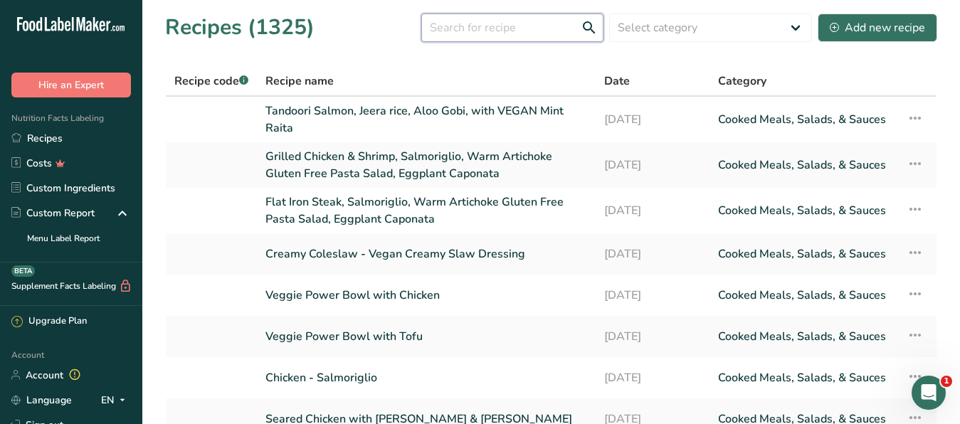
click at [482, 39] on input "text" at bounding box center [512, 28] width 182 height 28
type input "polenta"
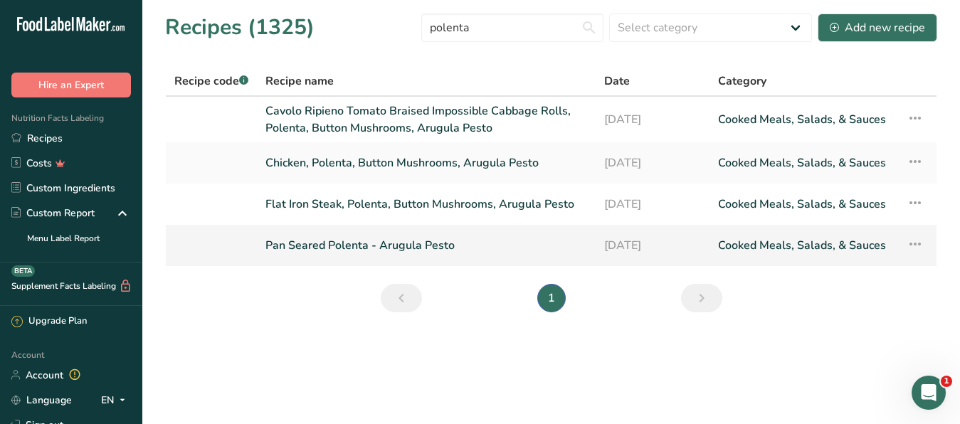
click at [372, 235] on link "Pan Seared Polenta - Arugula Pesto" at bounding box center [426, 246] width 322 height 30
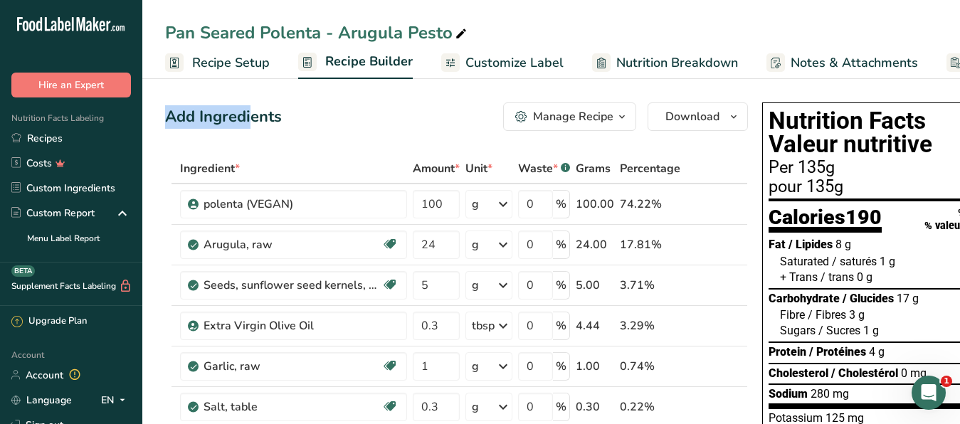
drag, startPoint x: 261, startPoint y: 41, endPoint x: 140, endPoint y: 38, distance: 121.0
click at [142, 38] on div "Pan Seared Polenta - Arugula Pesto" at bounding box center [551, 33] width 818 height 26
click at [337, 38] on div "Pan Seared Polenta - Arugula Pesto" at bounding box center [317, 33] width 305 height 26
drag, startPoint x: 261, startPoint y: 33, endPoint x: 38, endPoint y: 21, distance: 223.0
click at [165, 21] on input "Pan Seared Polenta - Arugula Pesto" at bounding box center [551, 33] width 772 height 26
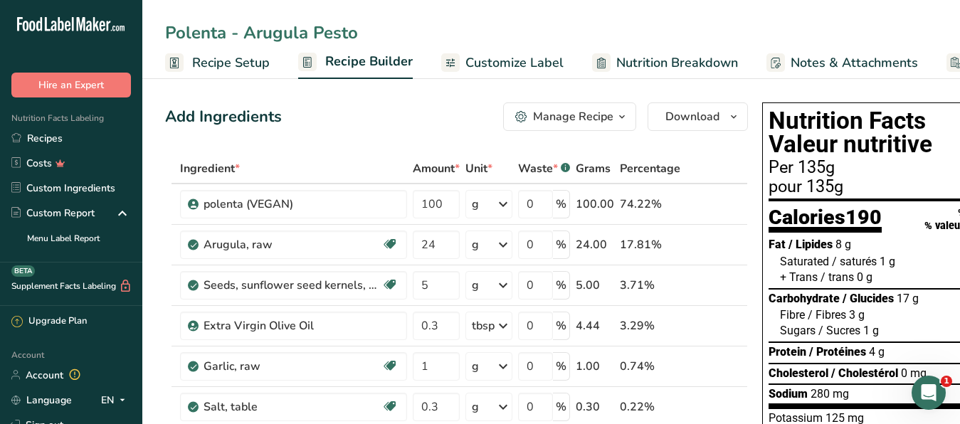
click at [376, 32] on input "Polenta - Arugula Pesto" at bounding box center [551, 33] width 772 height 26
click at [213, 38] on input "Polenta - Arugula Pesto" at bounding box center [551, 33] width 772 height 26
type input "Polenta - Arugula Pesto"
click at [466, 58] on span "Customize Label" at bounding box center [514, 62] width 98 height 19
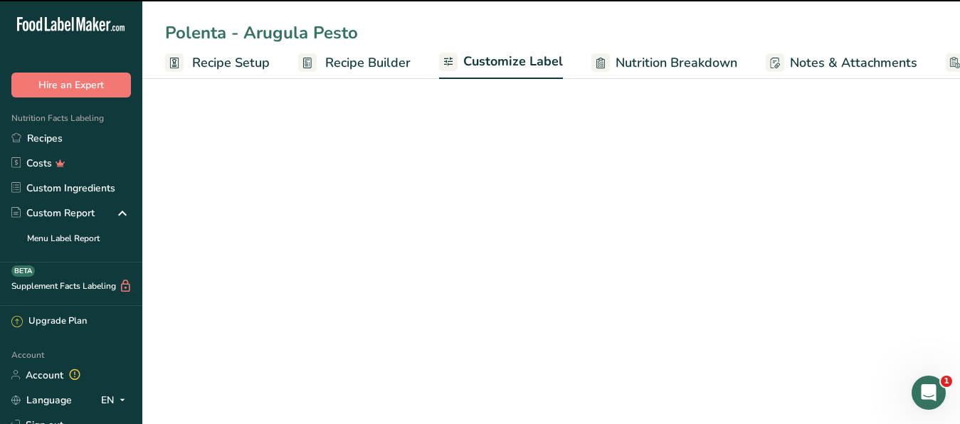
scroll to position [0, 136]
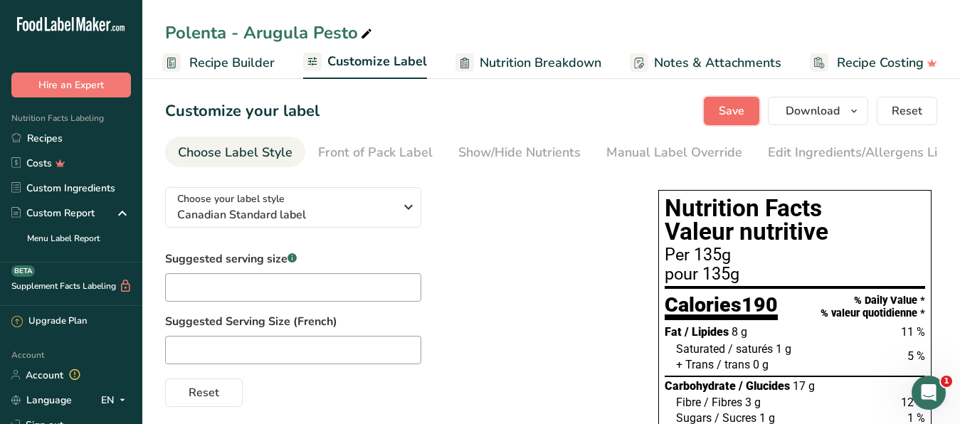
click at [730, 102] on button "Save" at bounding box center [731, 111] width 55 height 28
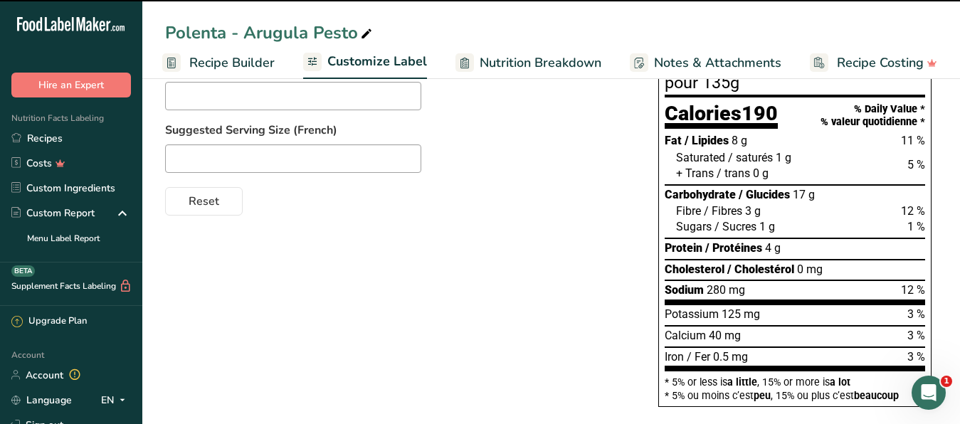
scroll to position [223, 0]
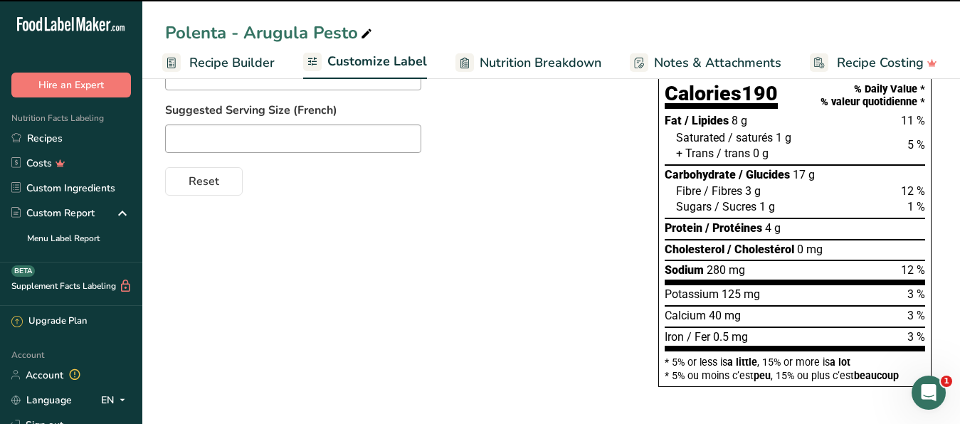
type textarea "Polenta, Arugula, Sunflower Seeds, Extra Virgin Olive Oil, Garlic, Salt"
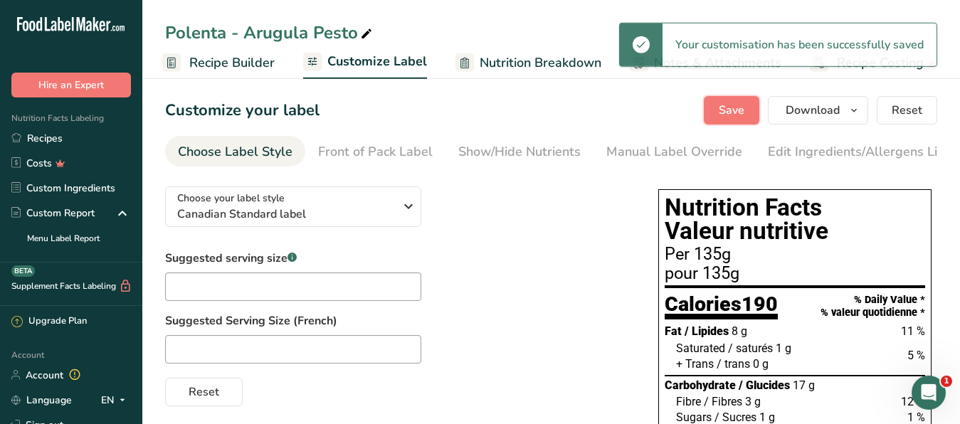
scroll to position [0, 0]
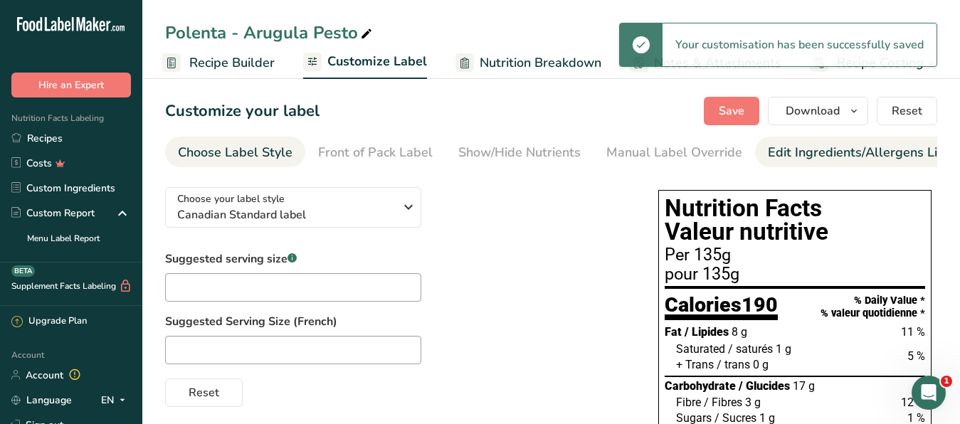
click at [822, 158] on div "Edit Ingredients/Allergens List" at bounding box center [858, 152] width 181 height 19
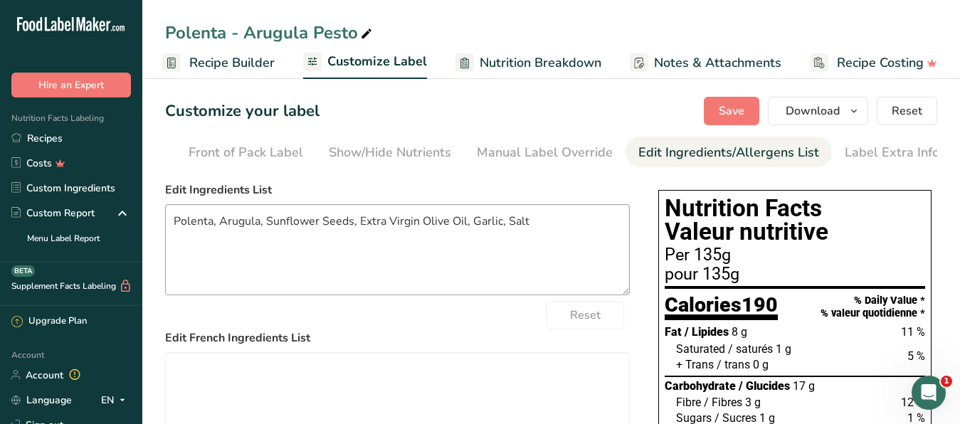
scroll to position [0, 130]
drag, startPoint x: 541, startPoint y: 234, endPoint x: 84, endPoint y: 211, distance: 457.4
click at [165, 211] on textarea "Polenta, Arugula, Sunflower Seeds, Extra Virgin Olive Oil, Garlic, Salt" at bounding box center [397, 249] width 465 height 91
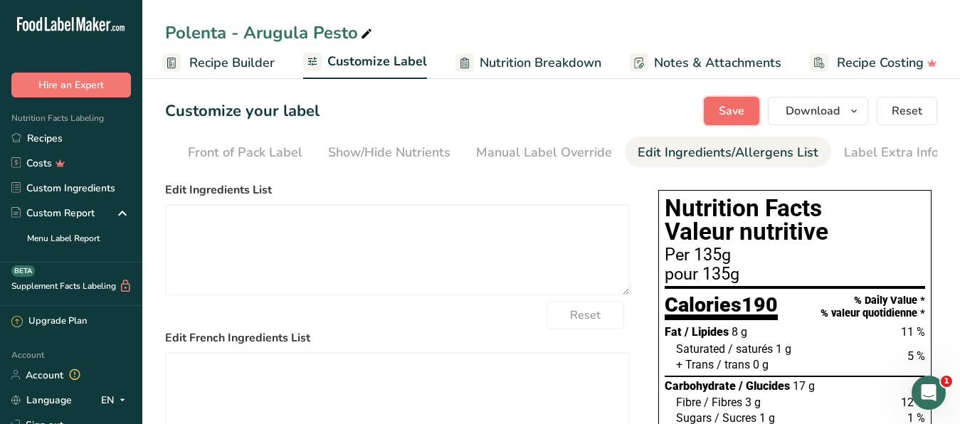
click at [723, 117] on span "Save" at bounding box center [732, 110] width 26 height 17
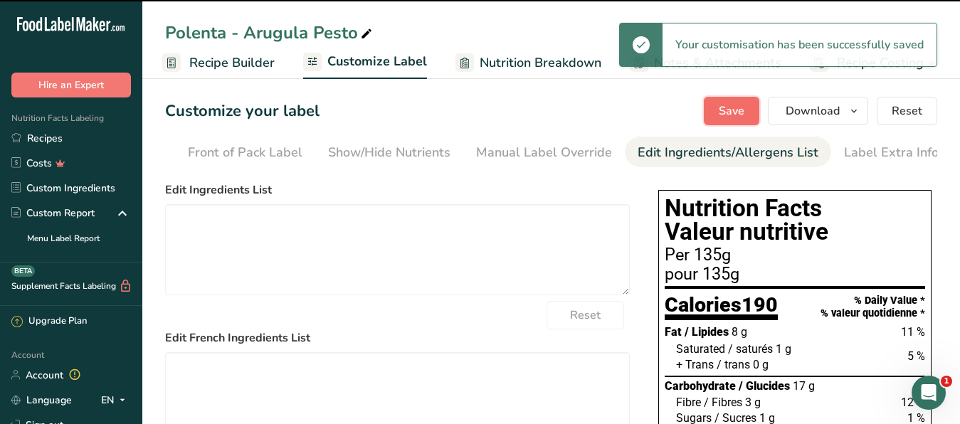
type textarea "Polenta, Arugula, Sunflower Seeds, Extra Virgin Olive Oil, Garlic, Salt"
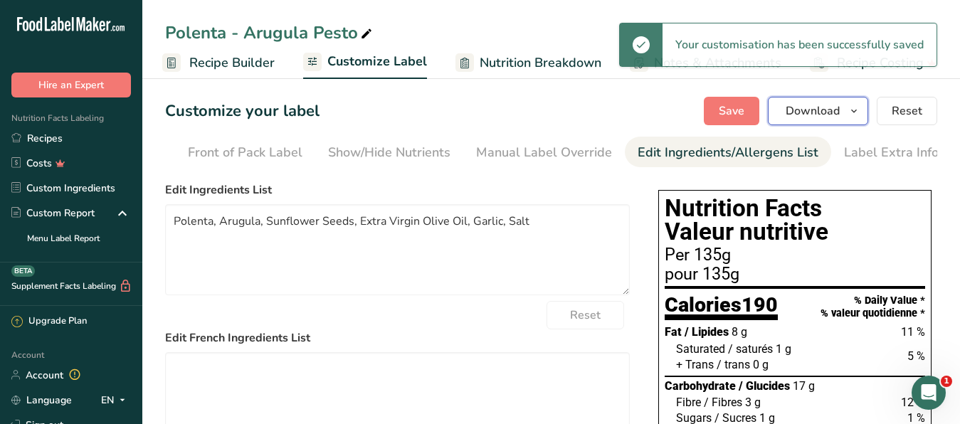
click at [820, 112] on span "Download" at bounding box center [813, 110] width 54 height 17
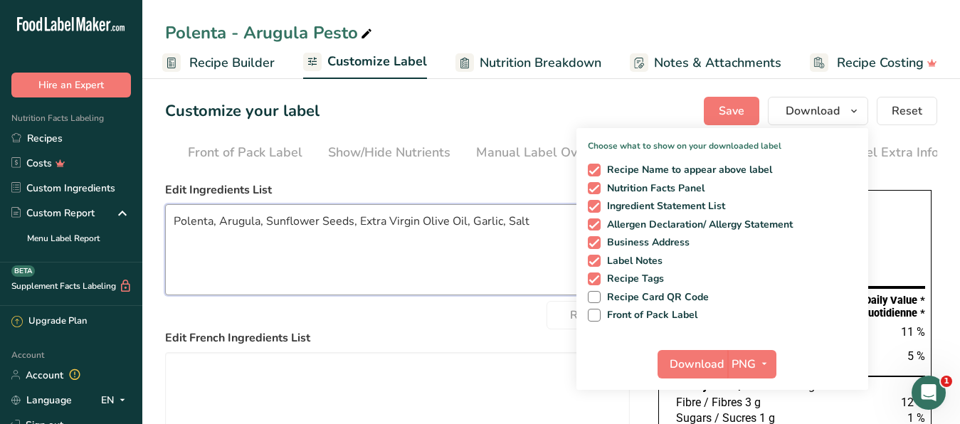
click at [458, 295] on textarea "Polenta, Arugula, Sunflower Seeds, Extra Virgin Olive Oil, Garlic, Salt" at bounding box center [397, 249] width 465 height 91
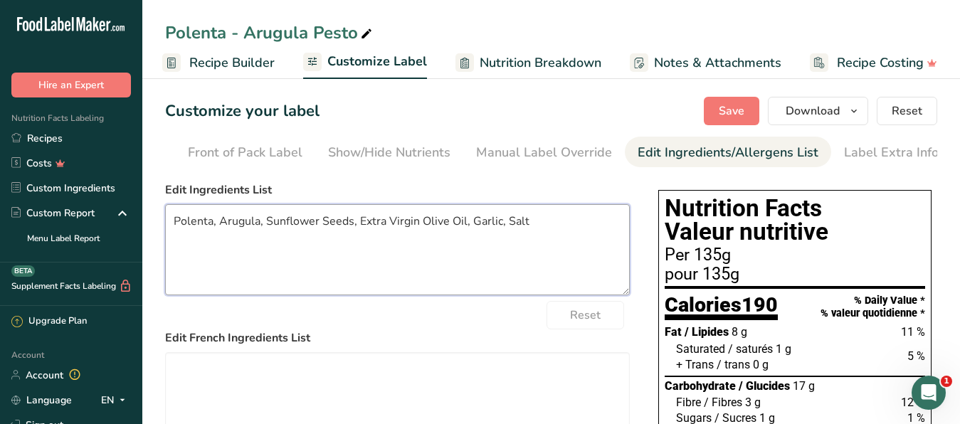
drag, startPoint x: 547, startPoint y: 237, endPoint x: -229, endPoint y: 202, distance: 777.1
click at [165, 204] on textarea "Polenta, Arugula, Sunflower Seeds, Extra Virgin Olive Oil, Garlic, Salt" at bounding box center [397, 249] width 465 height 91
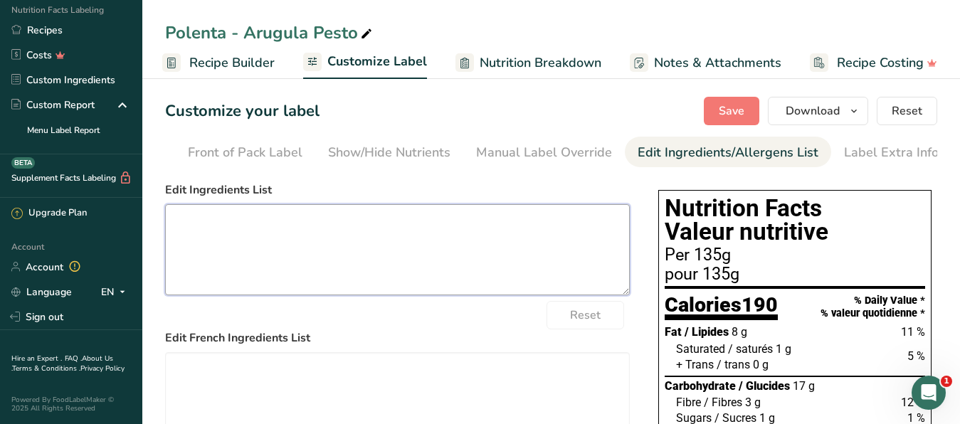
scroll to position [118, 0]
click at [287, 220] on textarea at bounding box center [397, 249] width 465 height 91
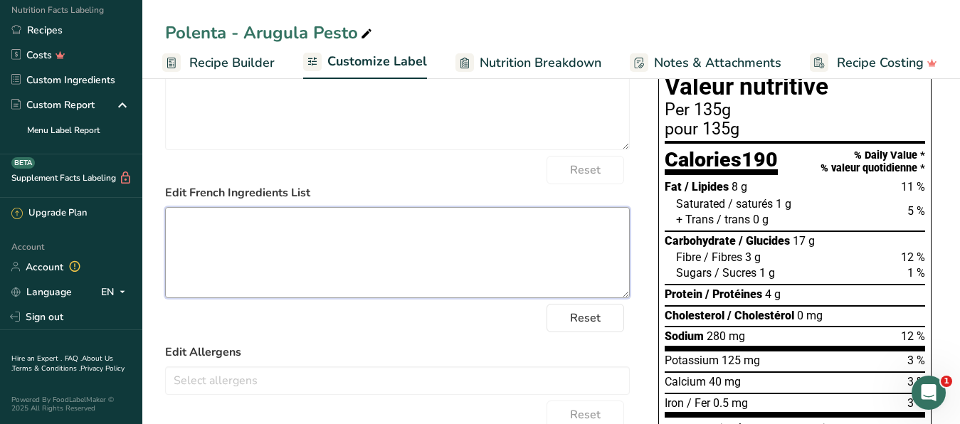
click at [286, 270] on textarea at bounding box center [397, 252] width 465 height 91
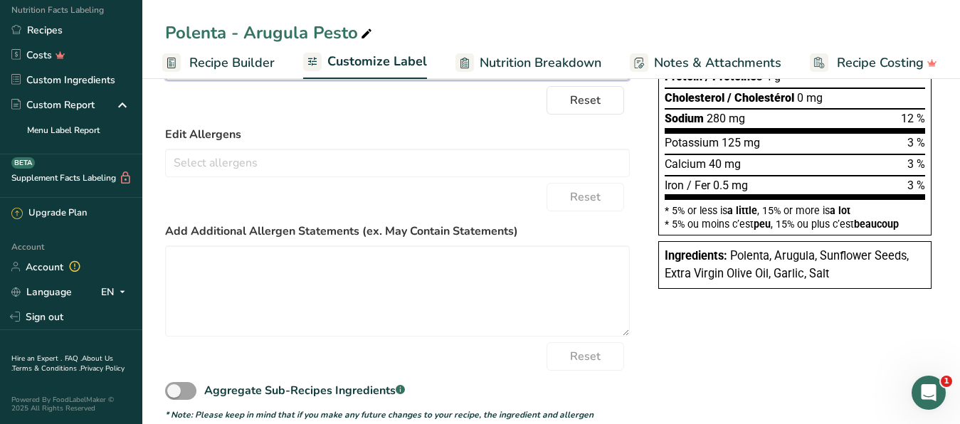
scroll to position [0, 0]
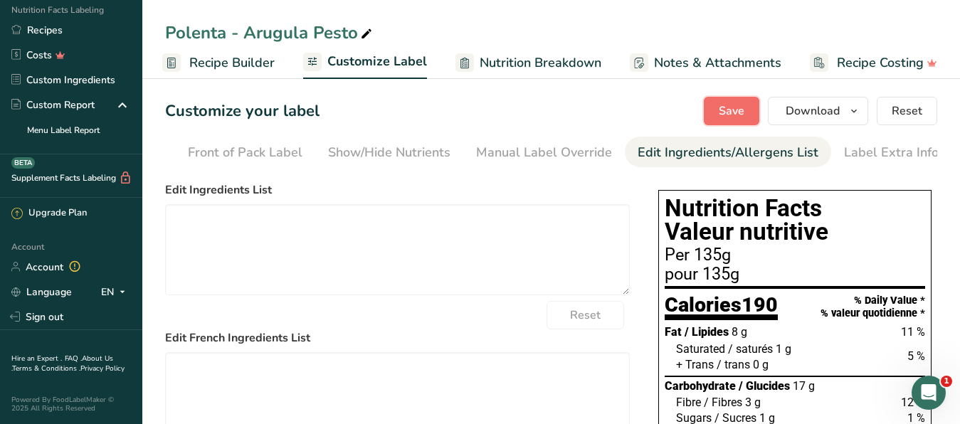
click at [718, 97] on button "Save" at bounding box center [731, 111] width 55 height 28
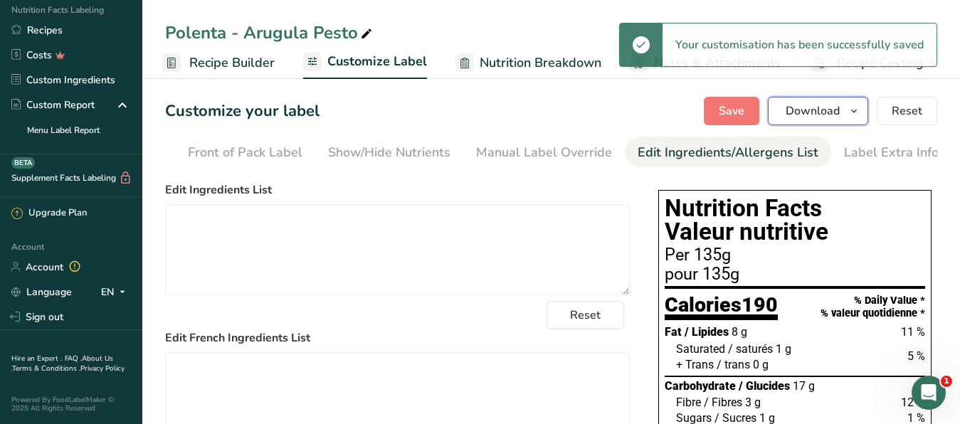
click at [810, 114] on span "Download" at bounding box center [813, 110] width 54 height 17
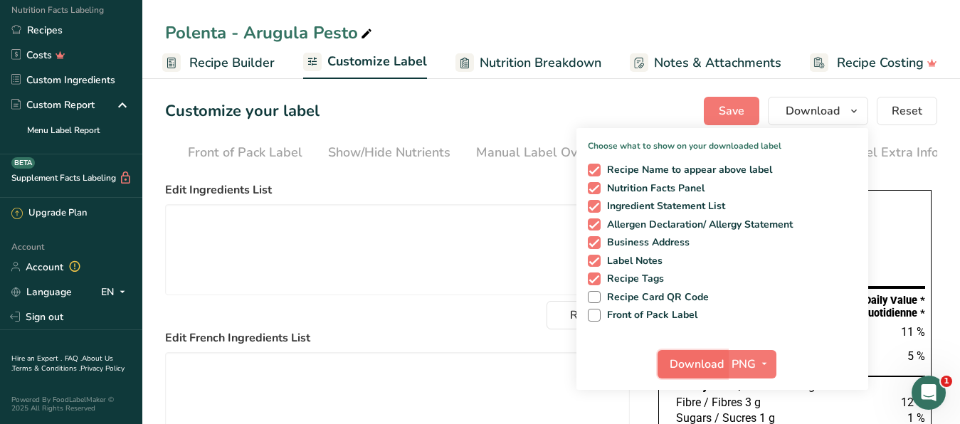
click at [694, 369] on span "Download" at bounding box center [697, 364] width 54 height 17
